Goal: Find specific page/section: Find specific page/section

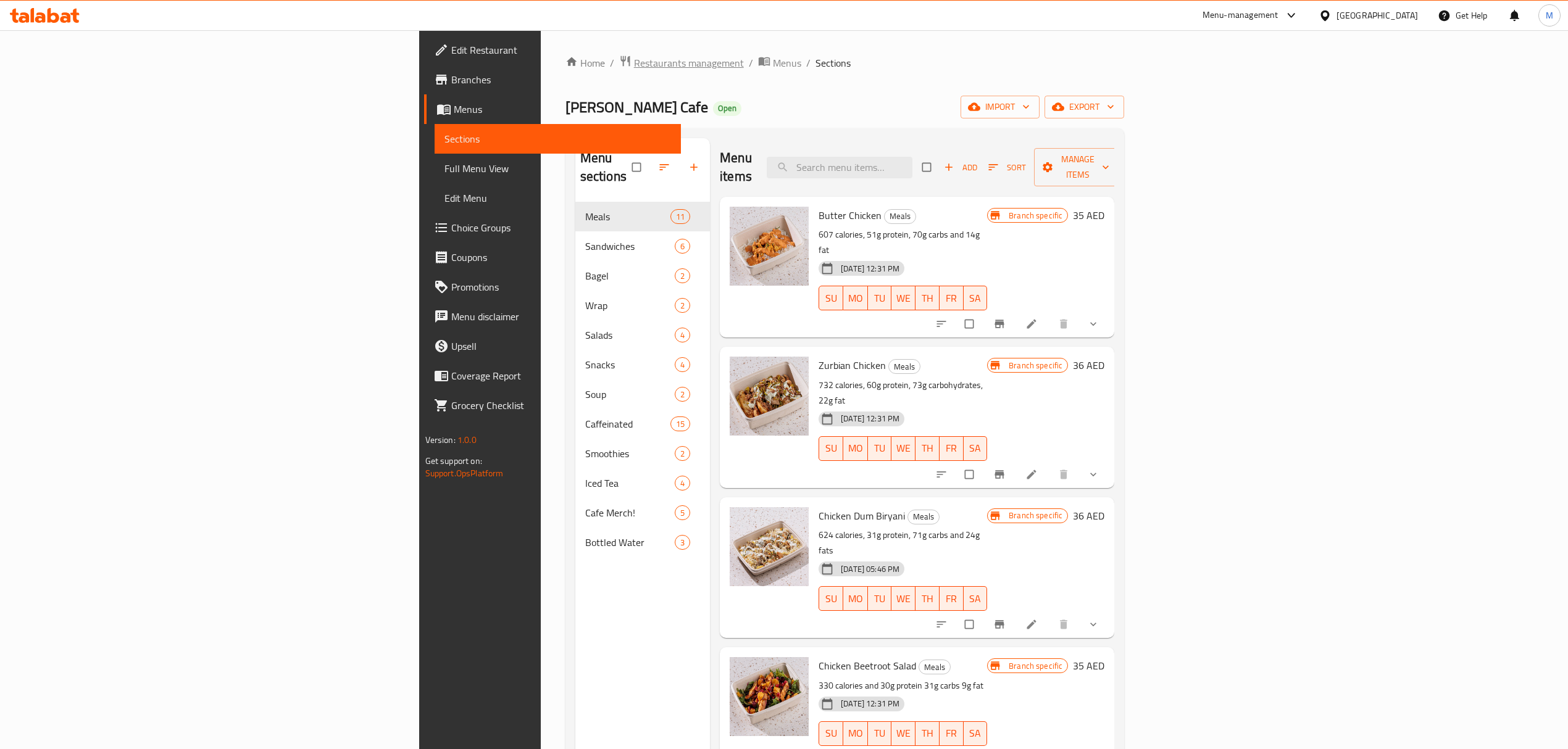
click at [634, 63] on span "Restaurants management" at bounding box center [689, 63] width 110 height 15
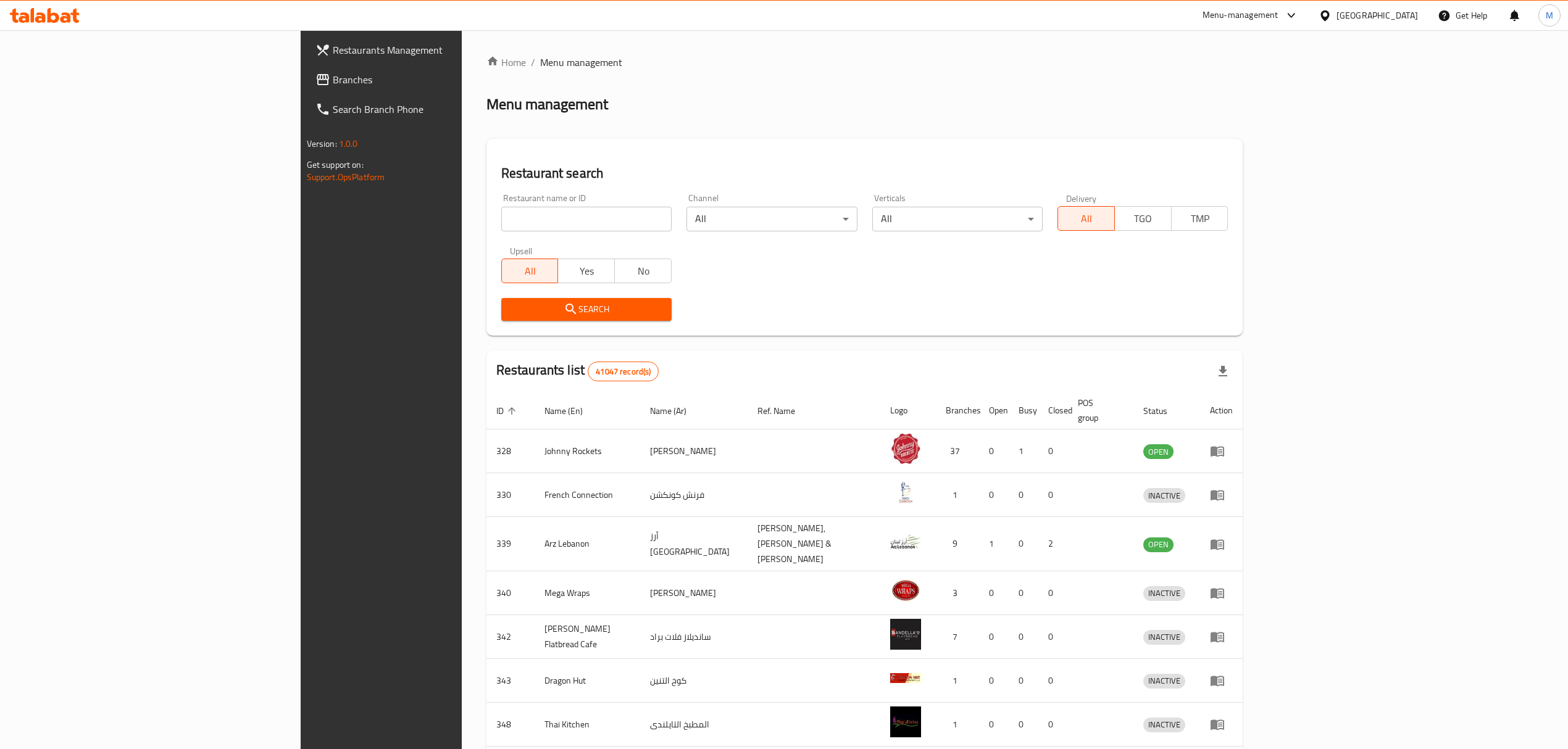
click at [537, 208] on input "search" at bounding box center [586, 219] width 170 height 24
type input "cleavers"
click button "Search" at bounding box center [586, 310] width 170 height 23
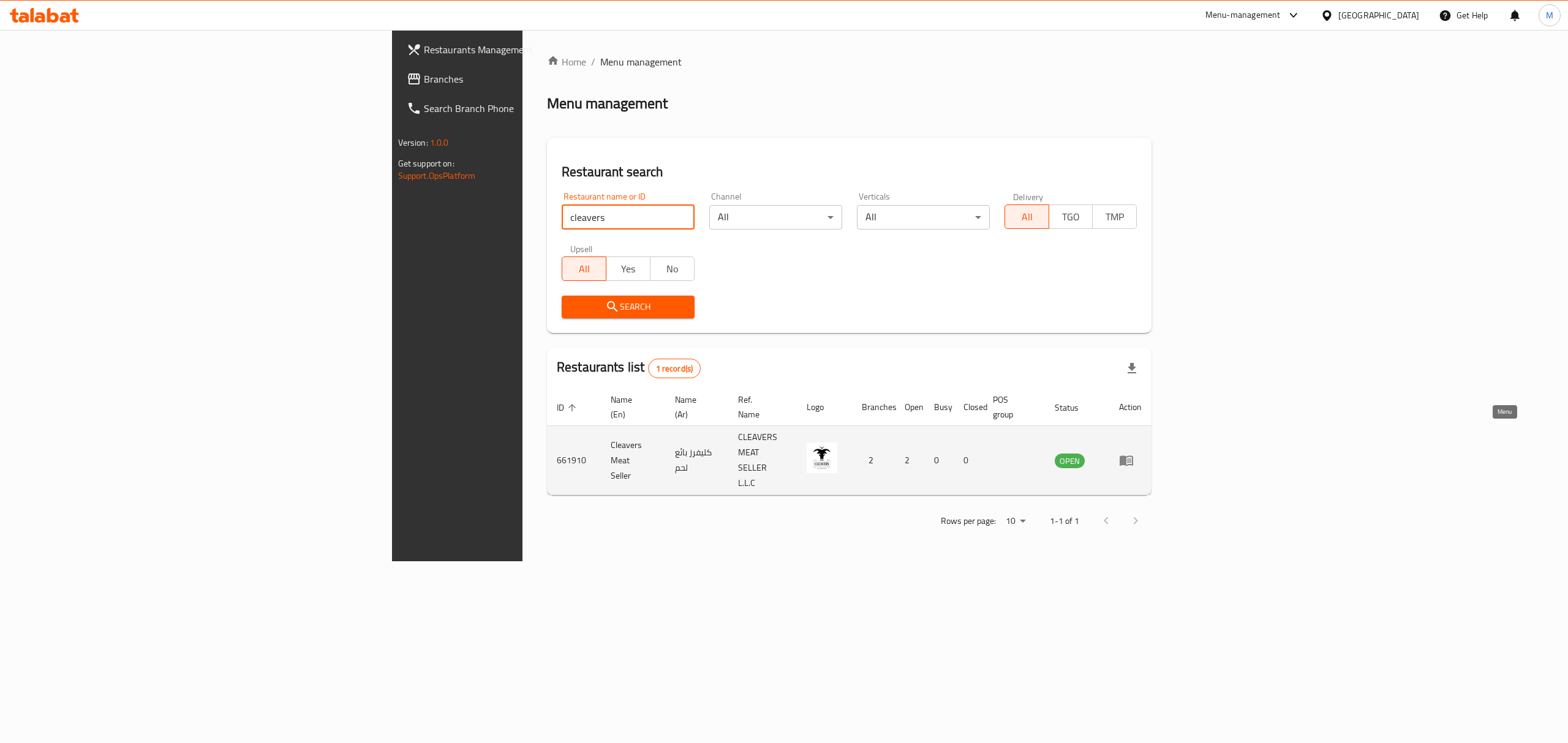
click at [1134, 453] on icon "enhanced table" at bounding box center [1126, 460] width 14 height 14
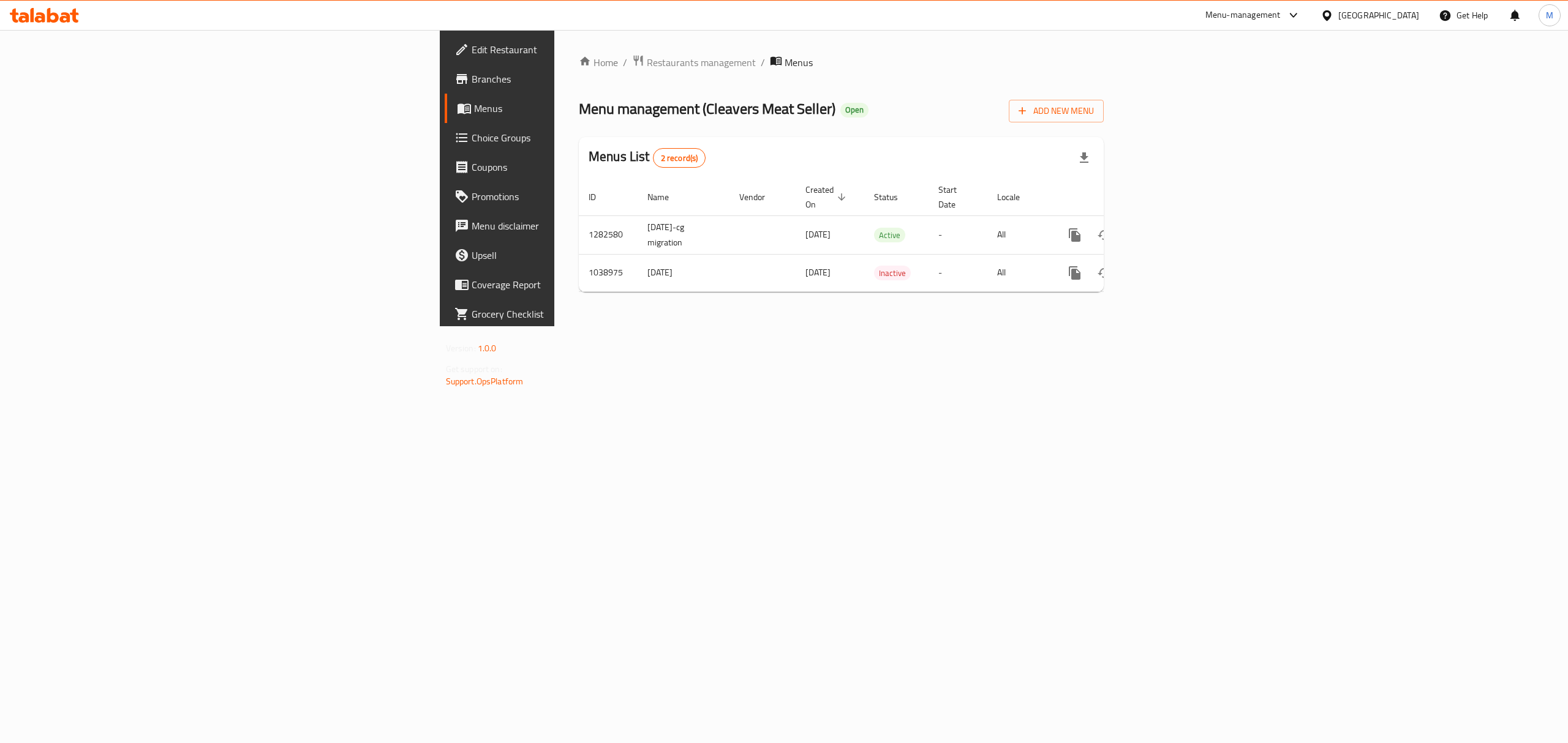
click at [471, 86] on span "Branches" at bounding box center [582, 79] width 220 height 14
